Goal: Information Seeking & Learning: Learn about a topic

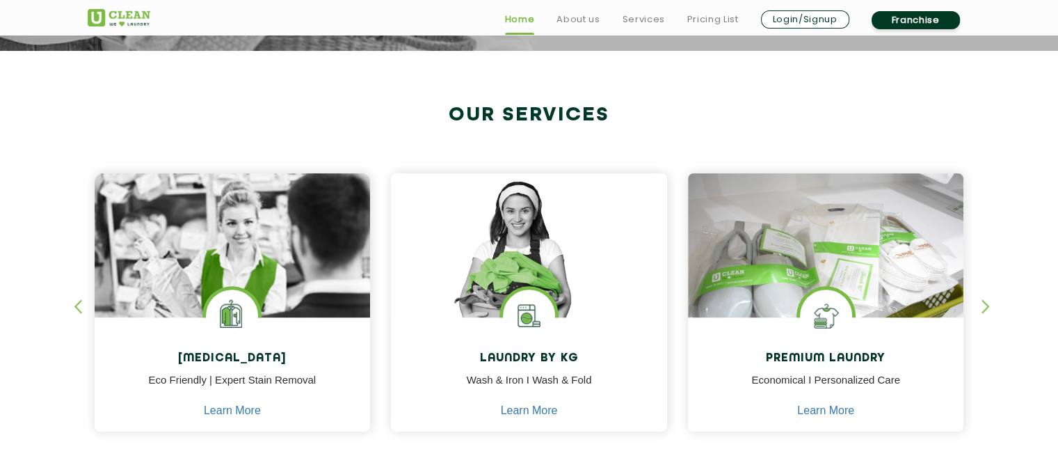
scroll to position [487, 0]
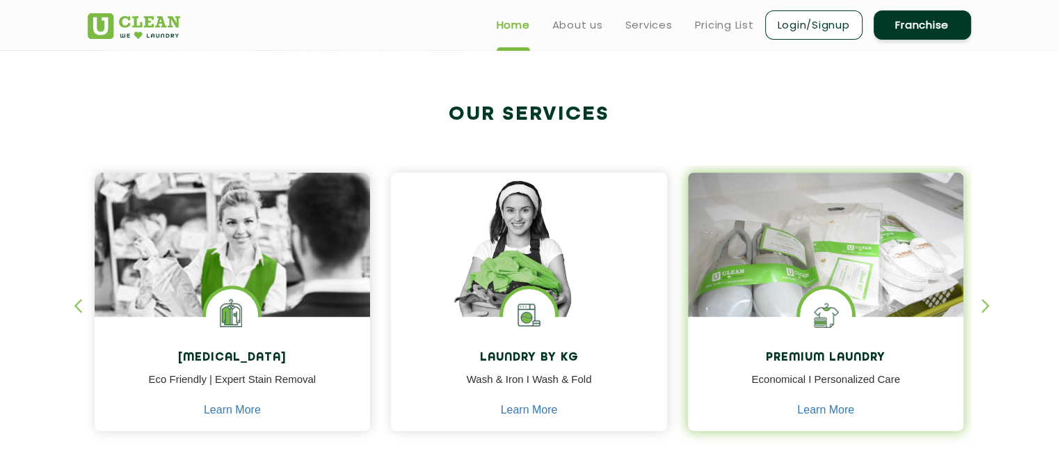
click at [860, 416] on div "Premium Laundry Economical I Personalized Care Learn More" at bounding box center [826, 376] width 276 height 118
click at [854, 416] on div "Premium Laundry Economical I Personalized Care Learn More" at bounding box center [826, 376] width 276 height 118
click at [842, 411] on link "Learn More" at bounding box center [825, 410] width 57 height 13
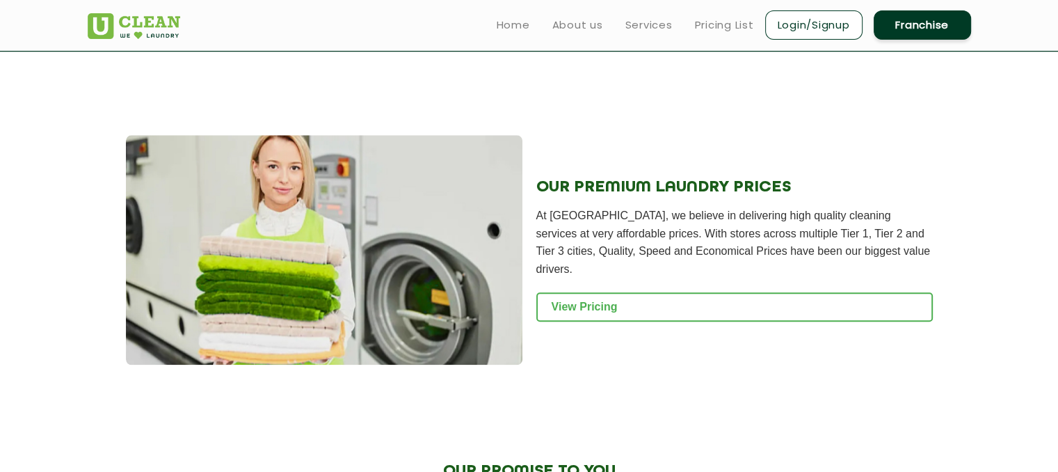
scroll to position [1322, 0]
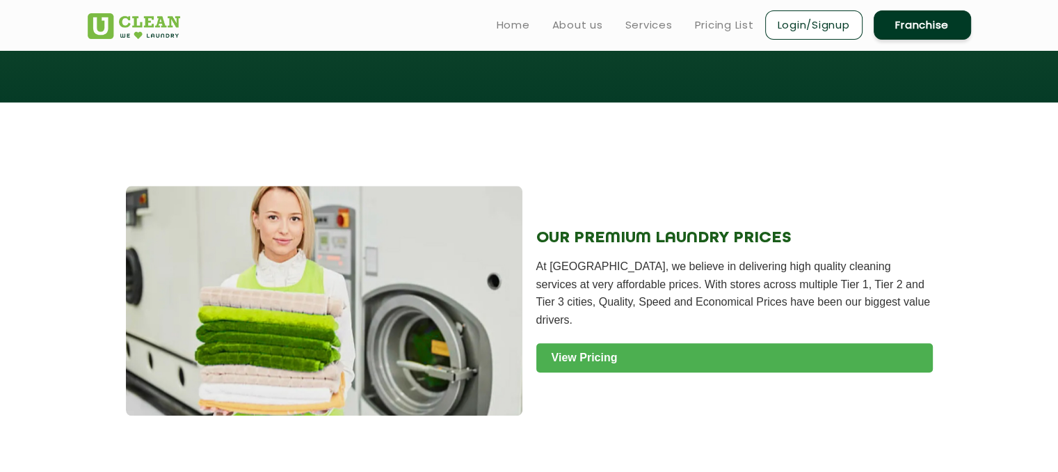
click at [632, 343] on link "View Pricing" at bounding box center [734, 357] width 397 height 29
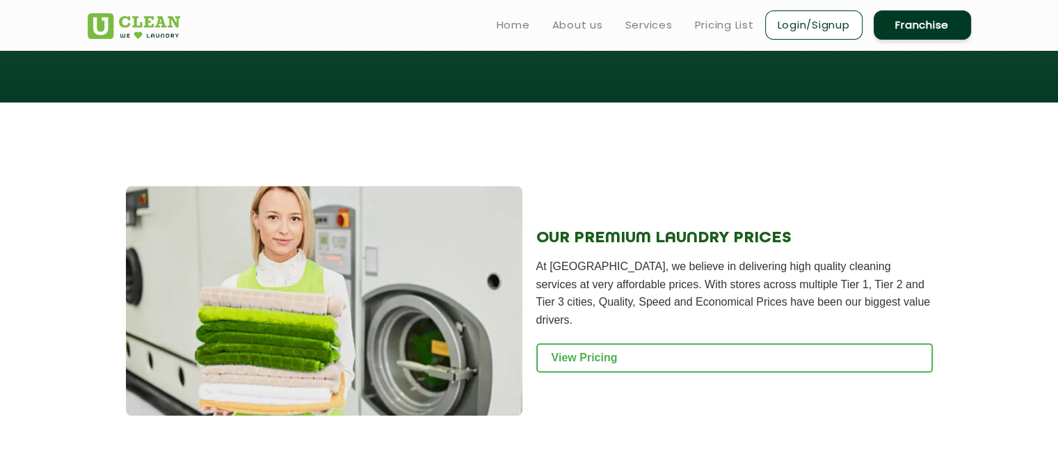
drag, startPoint x: 209, startPoint y: 295, endPoint x: 259, endPoint y: 320, distance: 56.0
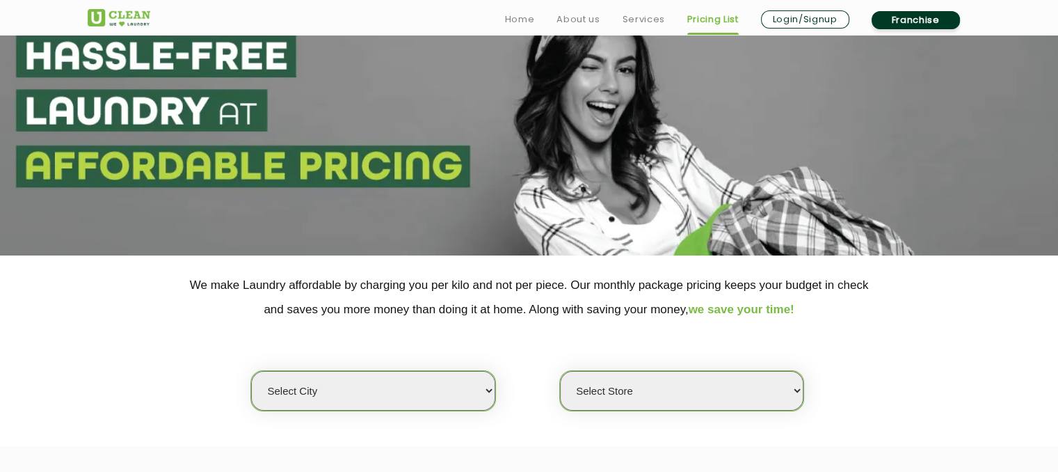
scroll to position [209, 0]
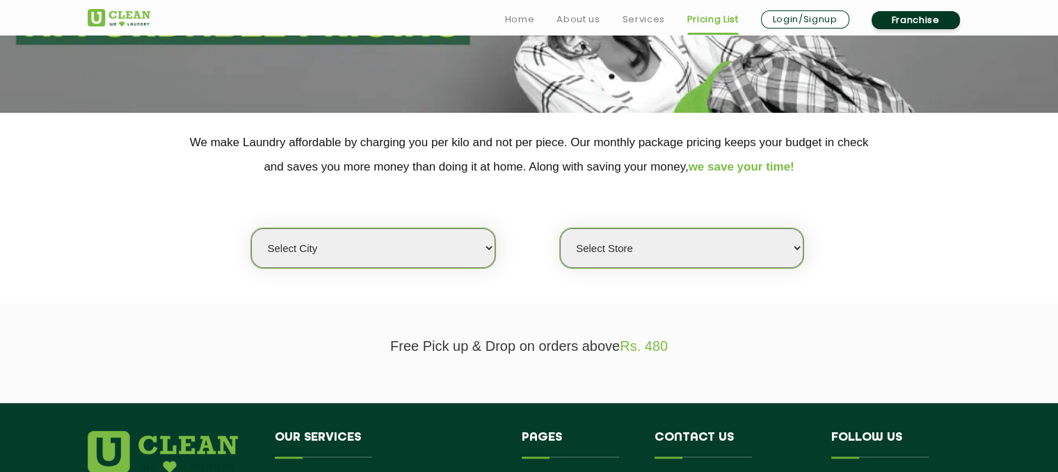
click at [397, 232] on select "Select city [GEOGRAPHIC_DATA] [GEOGRAPHIC_DATA] [GEOGRAPHIC_DATA] [GEOGRAPHIC_D…" at bounding box center [373, 248] width 244 height 40
select select "5"
click at [251, 228] on select "Select city [GEOGRAPHIC_DATA] [GEOGRAPHIC_DATA] [GEOGRAPHIC_DATA] [GEOGRAPHIC_D…" at bounding box center [373, 248] width 244 height 40
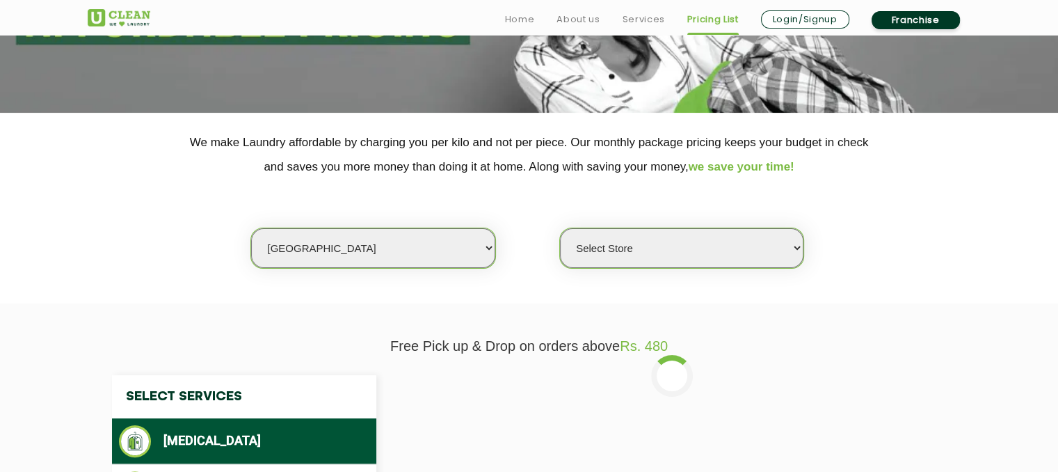
click at [673, 257] on select "Select Store UClean Narsingi UClean Nizampet UClean Sangareddy UClean Gachibowl…" at bounding box center [682, 248] width 244 height 40
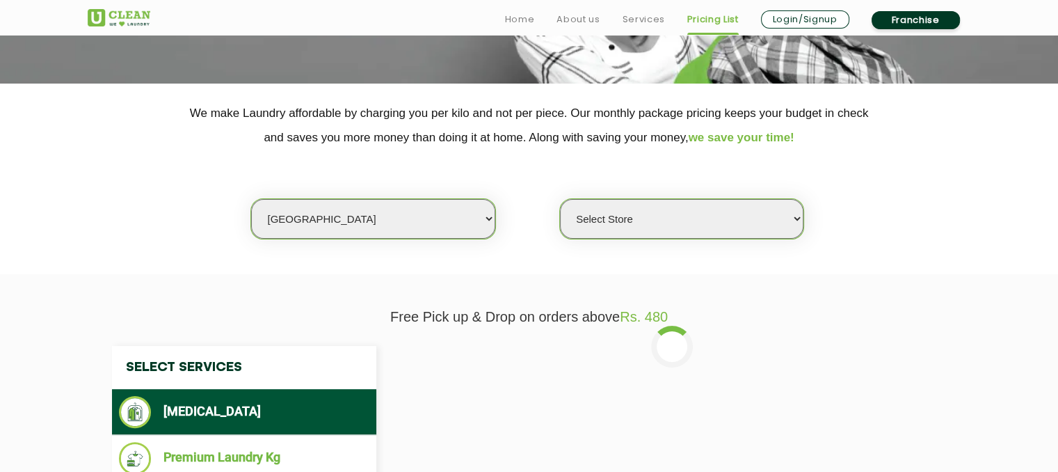
scroll to position [278, 0]
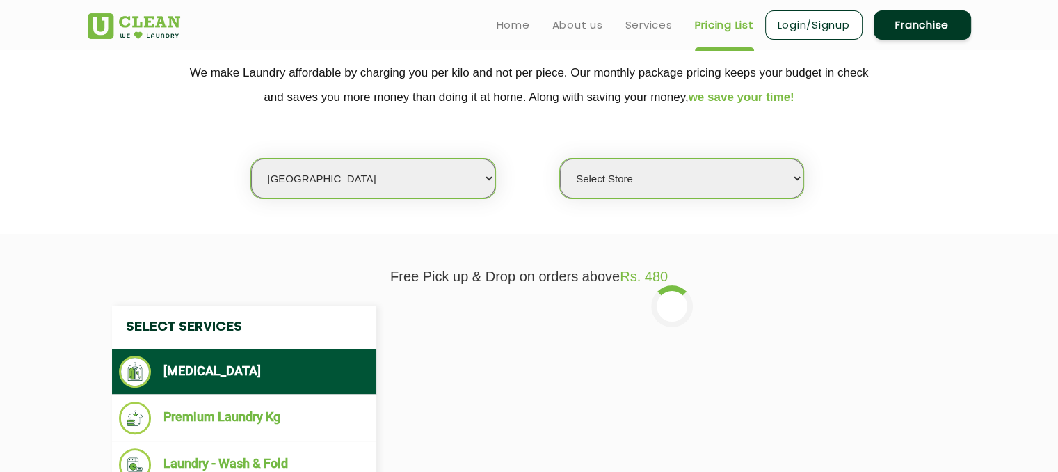
click at [665, 173] on select "Select Store UClean Narsingi UClean Nizampet UClean Sangareddy UClean Gachibowl…" at bounding box center [682, 179] width 244 height 40
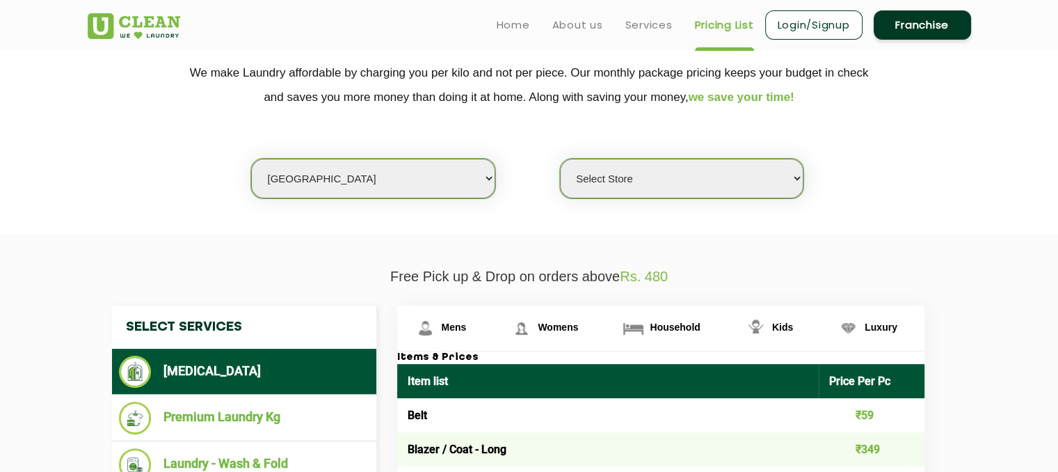
select select "509"
click at [560, 159] on select "Select Store UClean Narsingi UClean Nizampet UClean Sangareddy UClean Gachibowl…" at bounding box center [682, 179] width 244 height 40
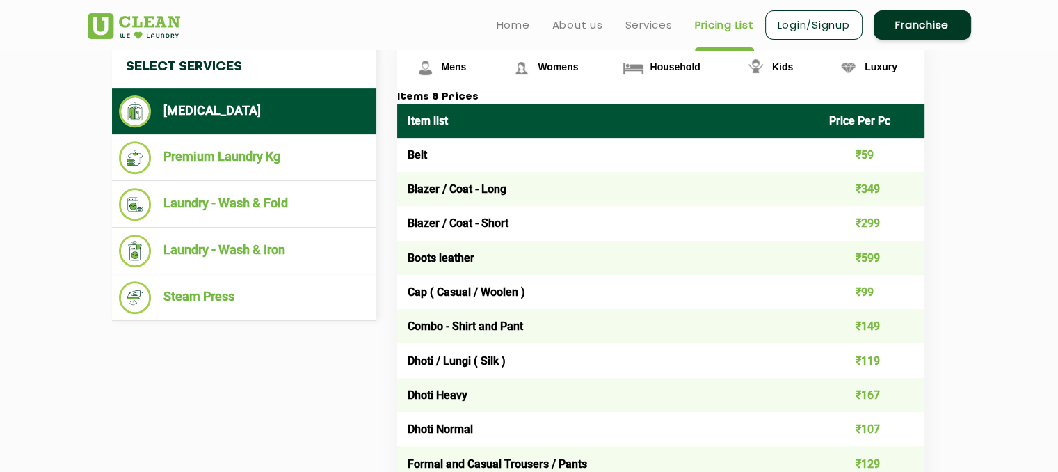
scroll to position [487, 0]
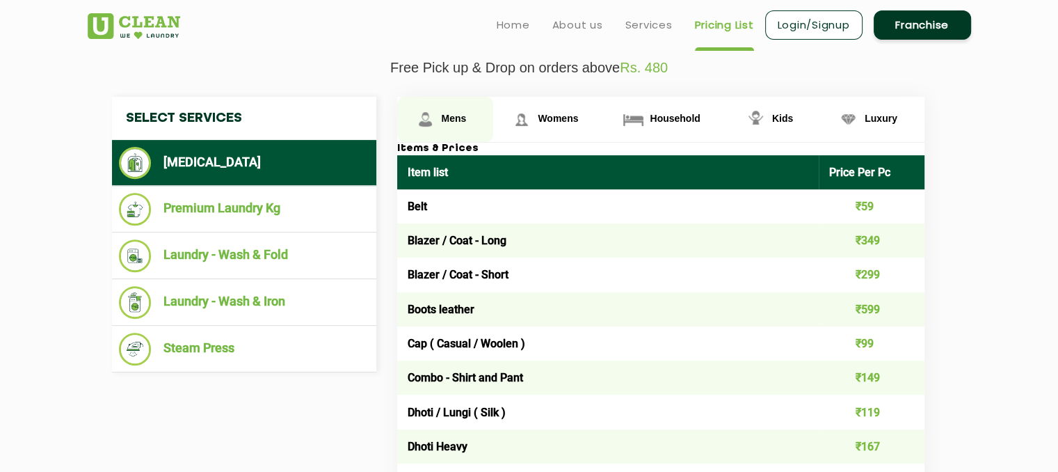
click at [461, 109] on link "Mens" at bounding box center [445, 119] width 97 height 45
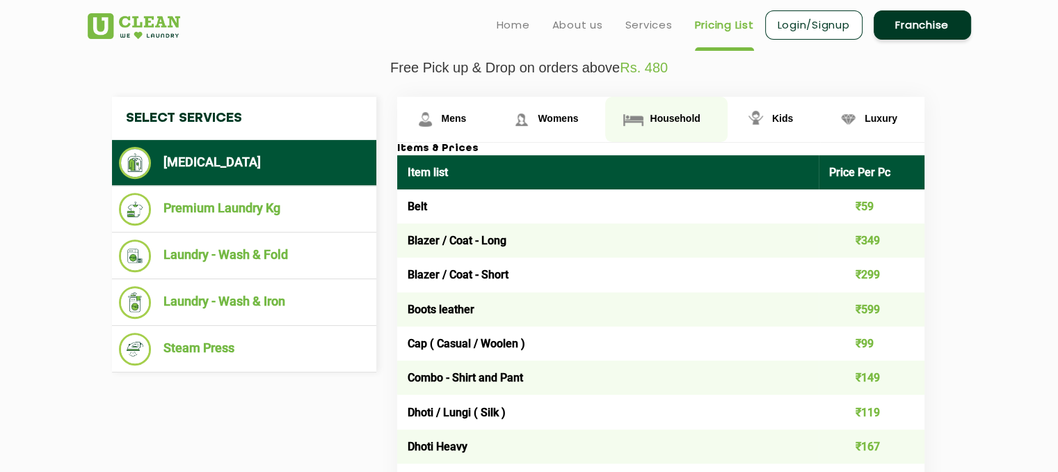
click at [681, 113] on span "Household" at bounding box center [675, 118] width 50 height 11
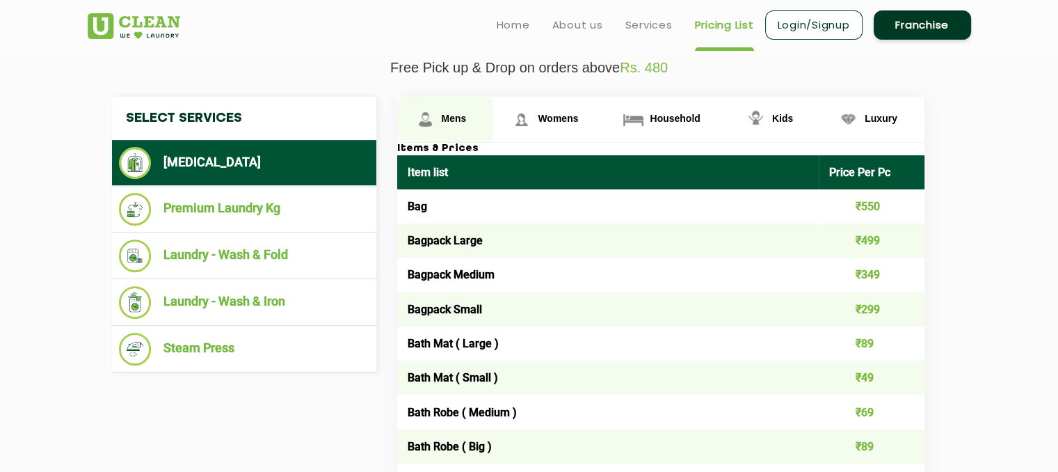
click at [439, 118] on link "Mens" at bounding box center [445, 119] width 97 height 45
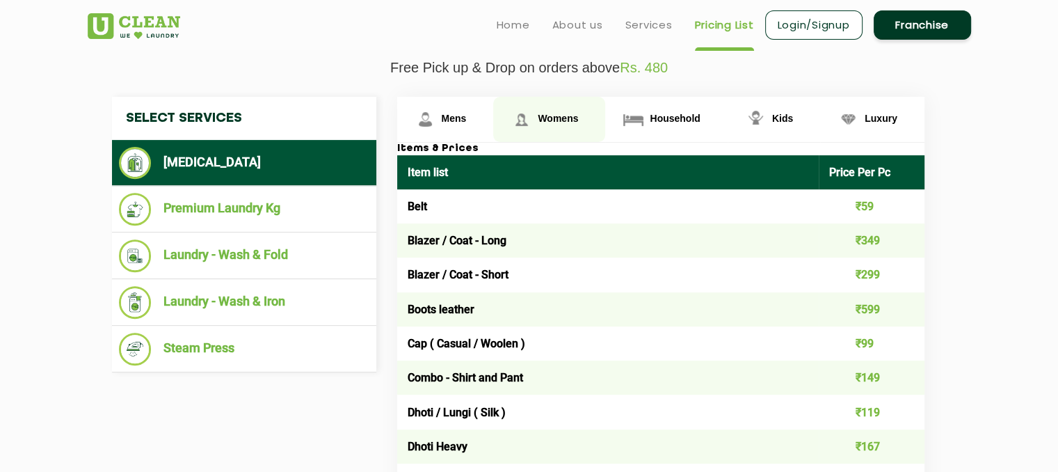
click at [497, 119] on link "Womens" at bounding box center [549, 119] width 112 height 45
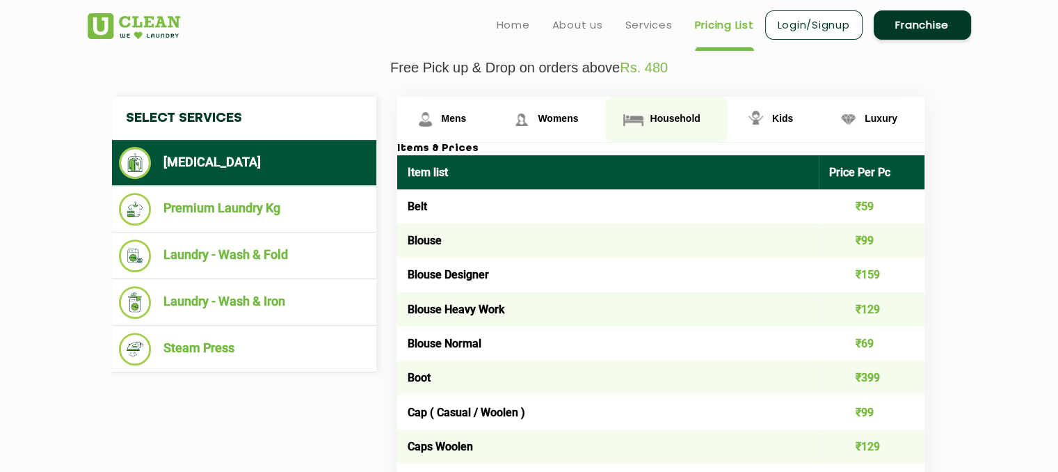
click at [617, 106] on link "Household" at bounding box center [666, 119] width 122 height 45
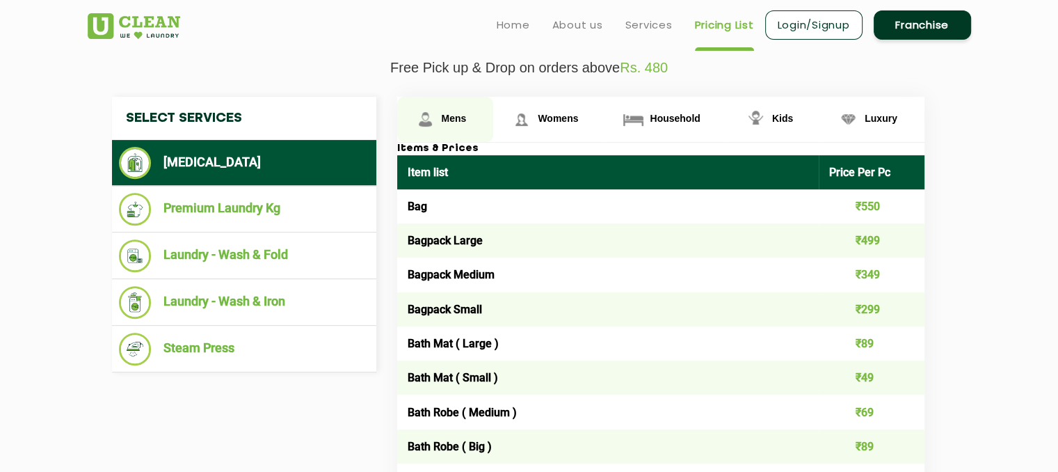
click at [413, 118] on link "Mens" at bounding box center [445, 119] width 97 height 45
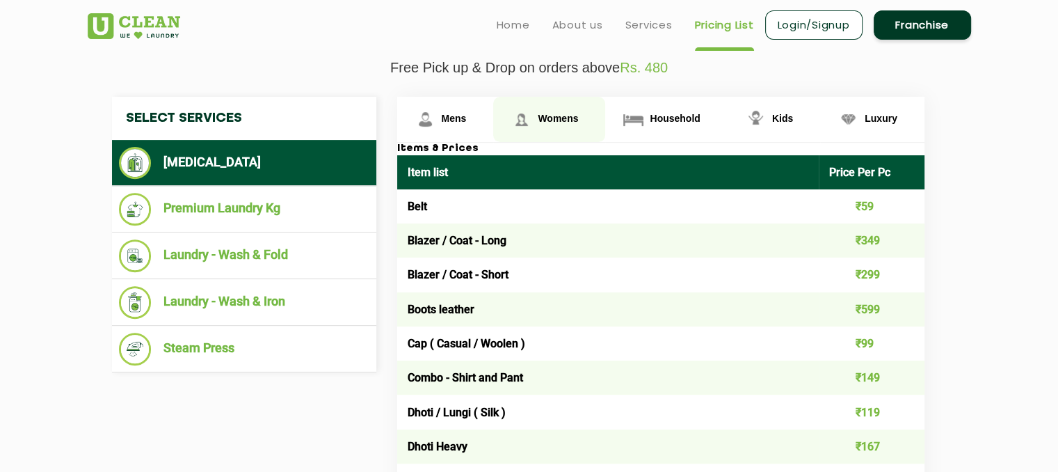
click at [505, 127] on link "Womens" at bounding box center [549, 119] width 112 height 45
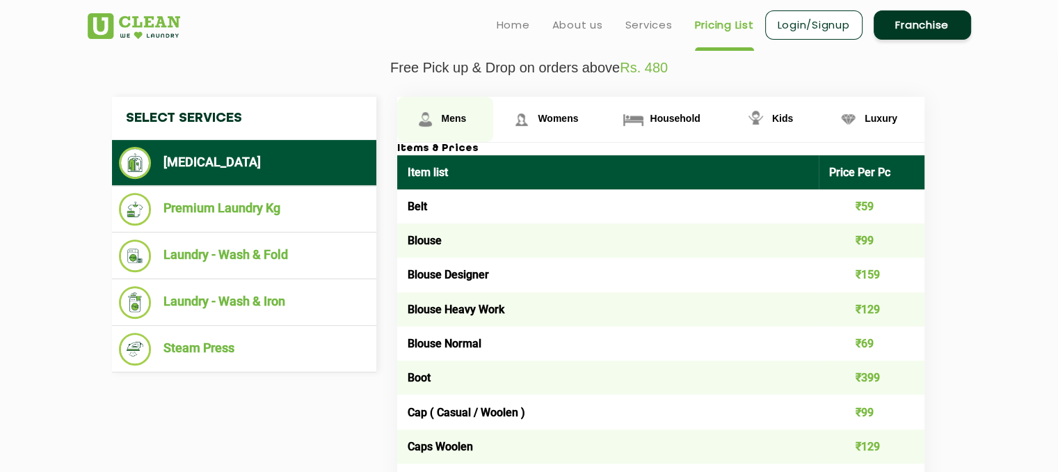
click at [434, 129] on img at bounding box center [425, 119] width 24 height 24
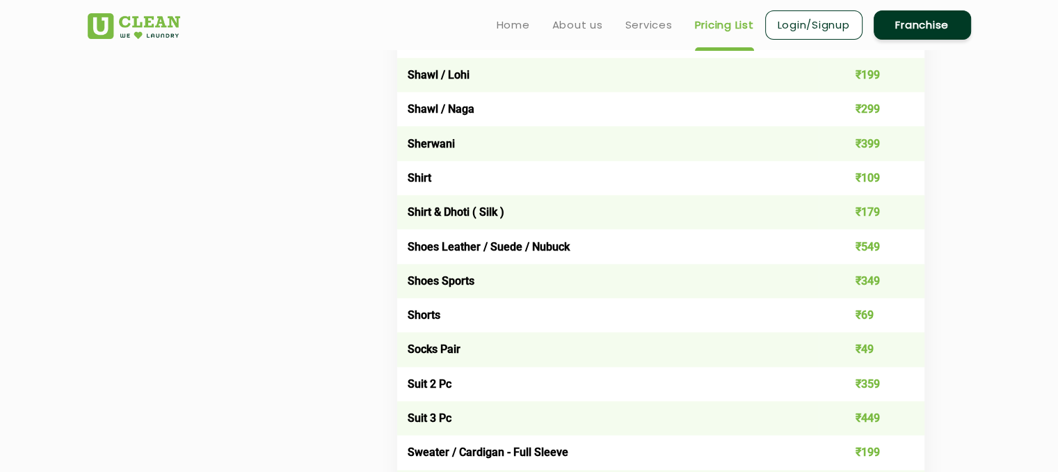
scroll to position [1948, 0]
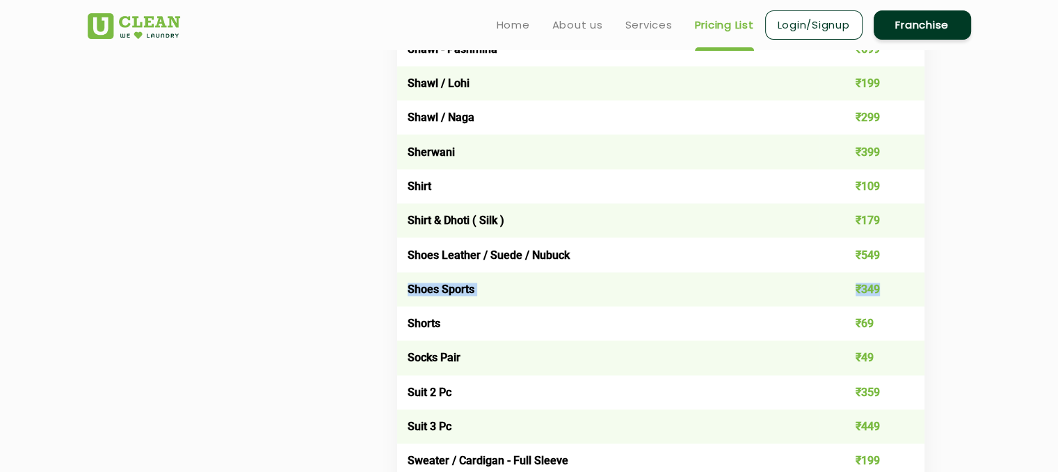
drag, startPoint x: 406, startPoint y: 290, endPoint x: 891, endPoint y: 283, distance: 484.3
click at [891, 283] on tr "Shoes Sports ₹349" at bounding box center [660, 289] width 527 height 34
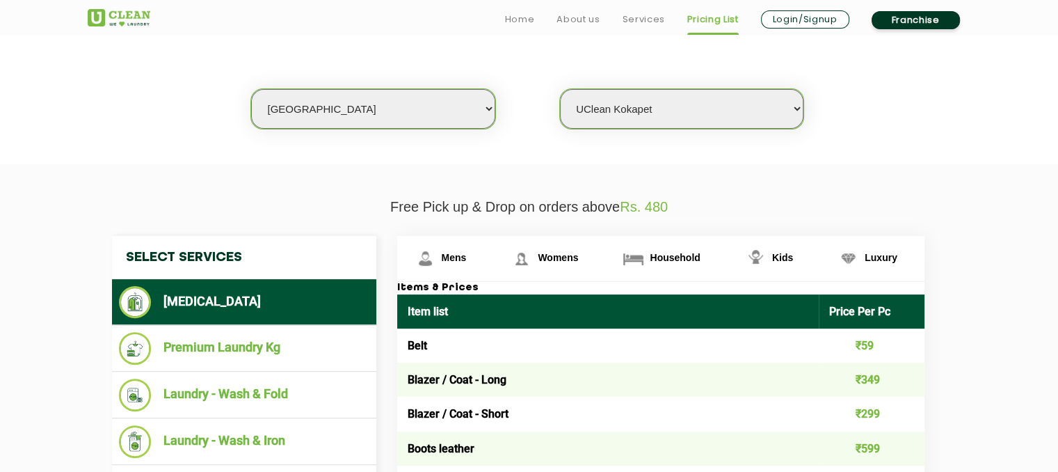
scroll to position [0, 0]
